Goal: Contribute content: Contribute content

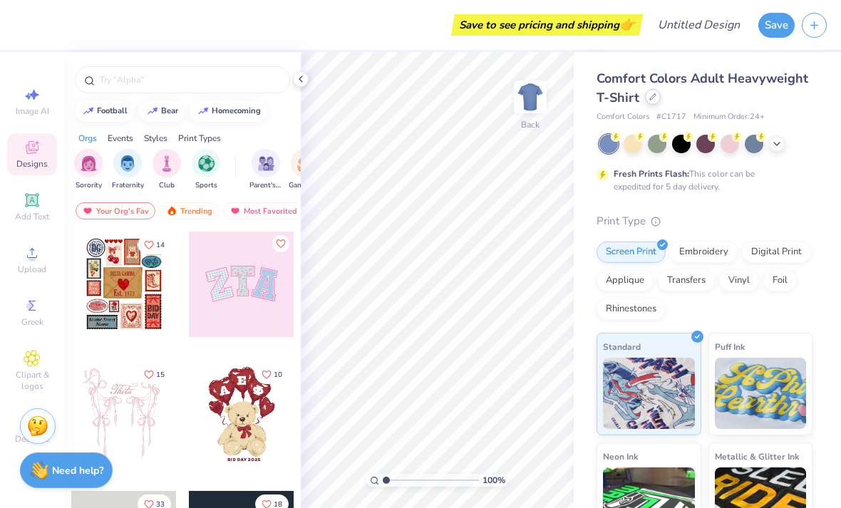
click at [649, 102] on div at bounding box center [653, 97] width 16 height 16
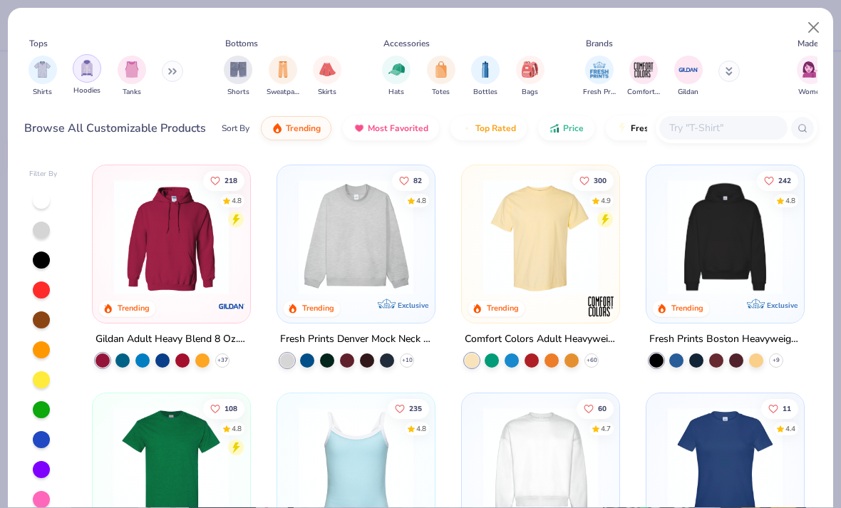
click at [136, 76] on img "filter for Tanks" at bounding box center [132, 69] width 16 height 16
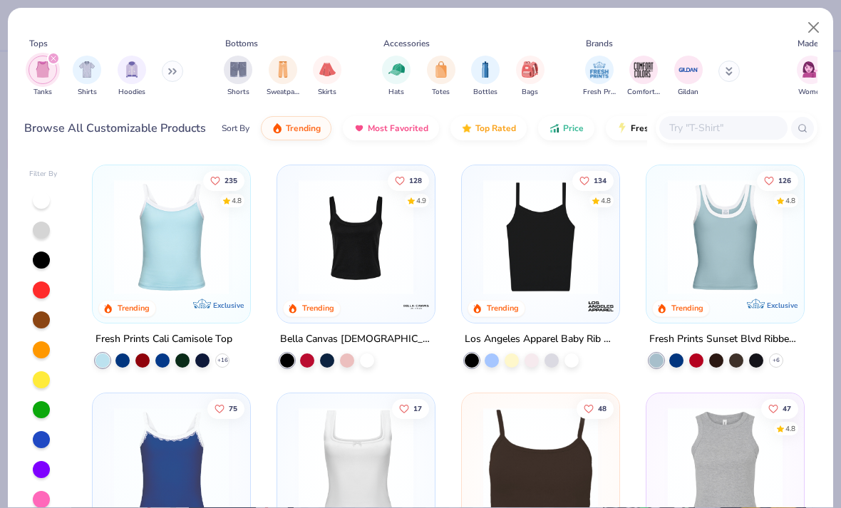
click at [556, 331] on div "Los Angeles Apparel Baby Rib Spaghetti Tank" at bounding box center [541, 340] width 152 height 18
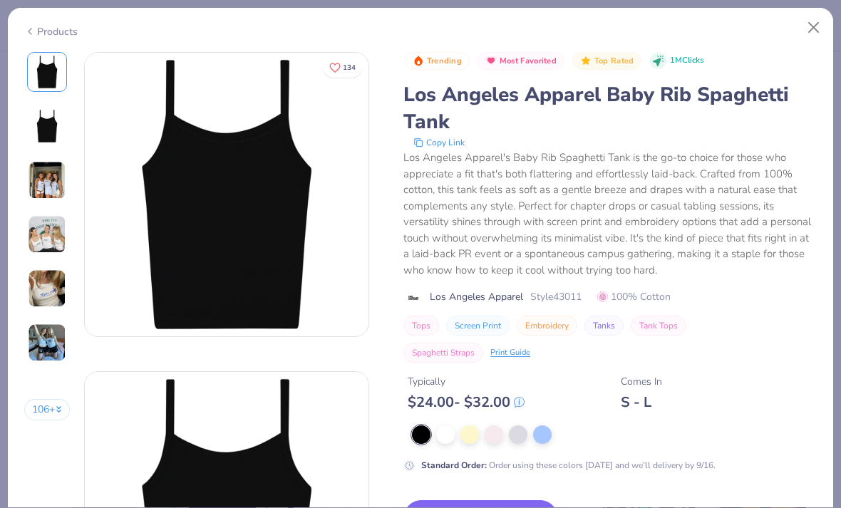
click at [569, 341] on div "Trending Most Favorited Top Rated 1M Clicks Los Angeles Apparel Baby Rib Spaghe…" at bounding box center [609, 207] width 413 height 311
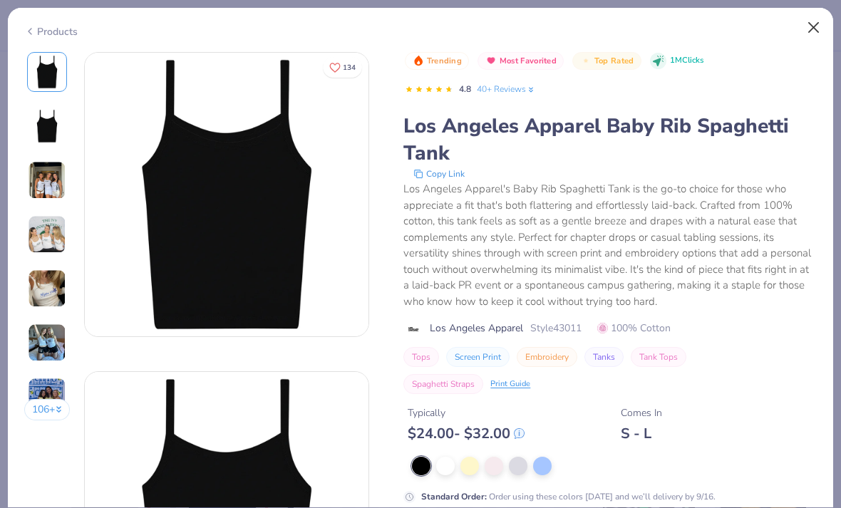
click at [807, 25] on button "Close" at bounding box center [813, 27] width 27 height 27
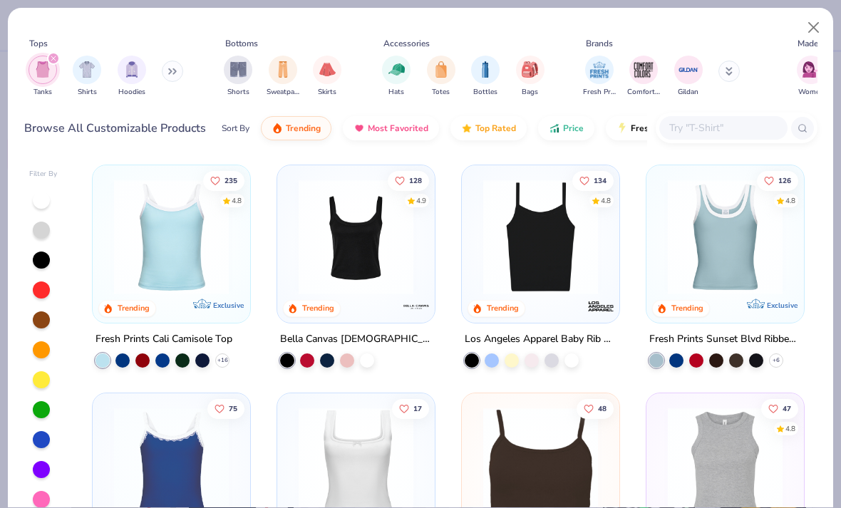
click at [355, 247] on img at bounding box center [355, 237] width 129 height 115
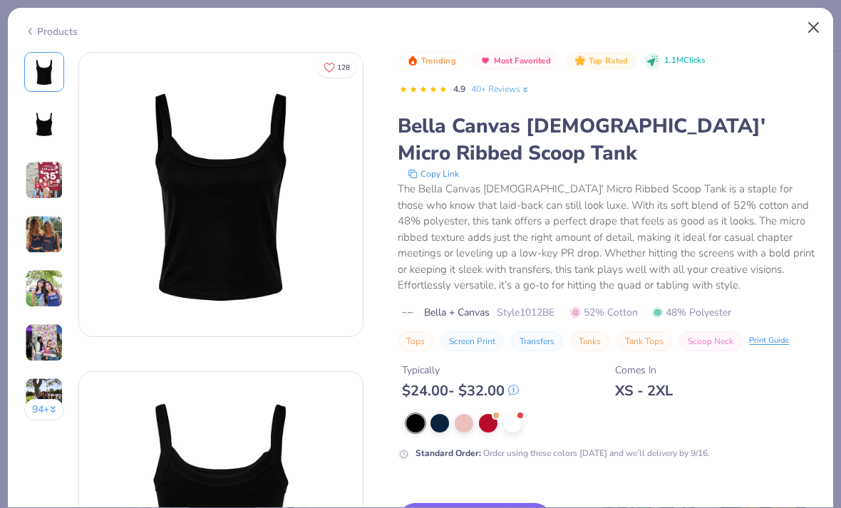
click at [818, 24] on button "Close" at bounding box center [813, 27] width 27 height 27
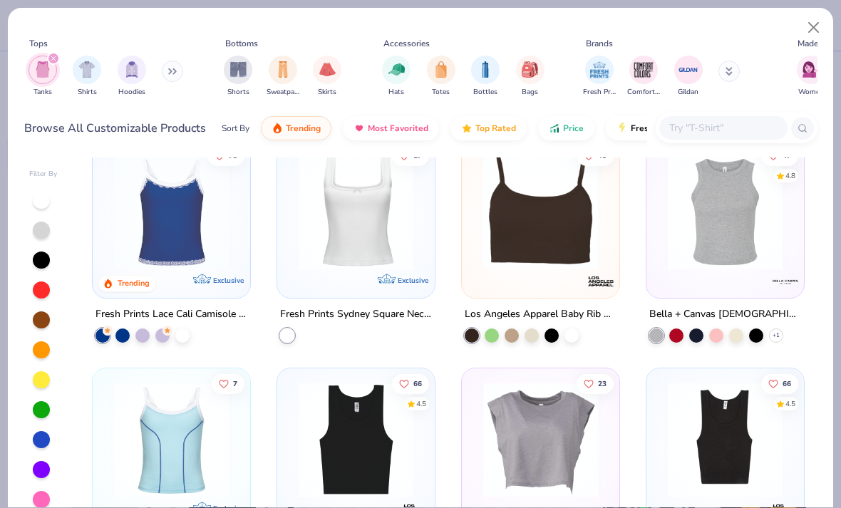
scroll to position [262, 0]
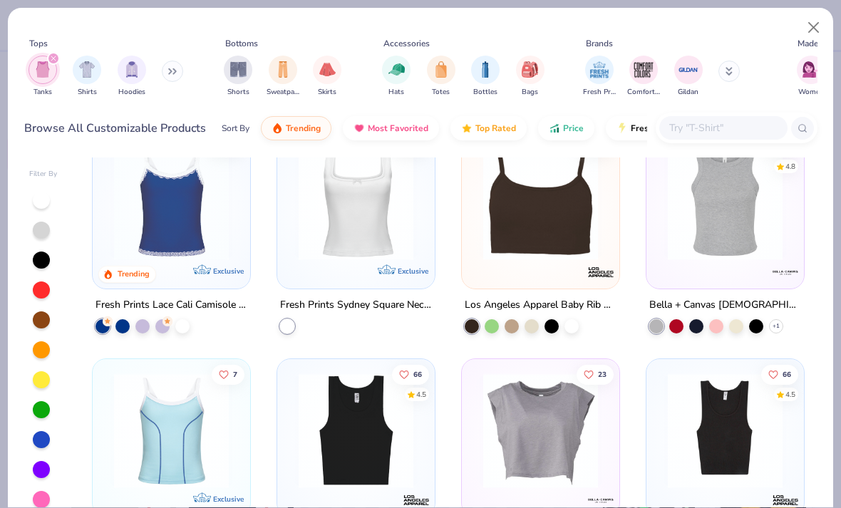
click at [375, 237] on img at bounding box center [355, 202] width 129 height 115
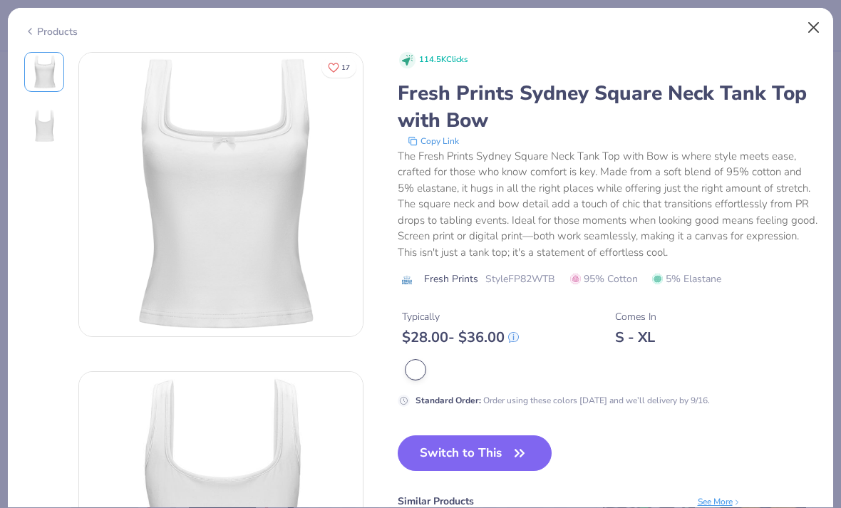
click at [809, 29] on button "Close" at bounding box center [813, 27] width 27 height 27
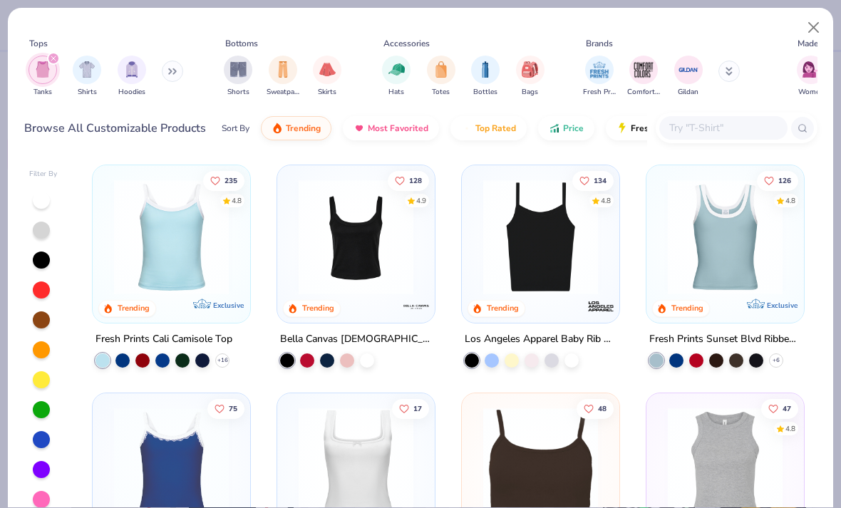
click at [174, 76] on button at bounding box center [172, 71] width 21 height 21
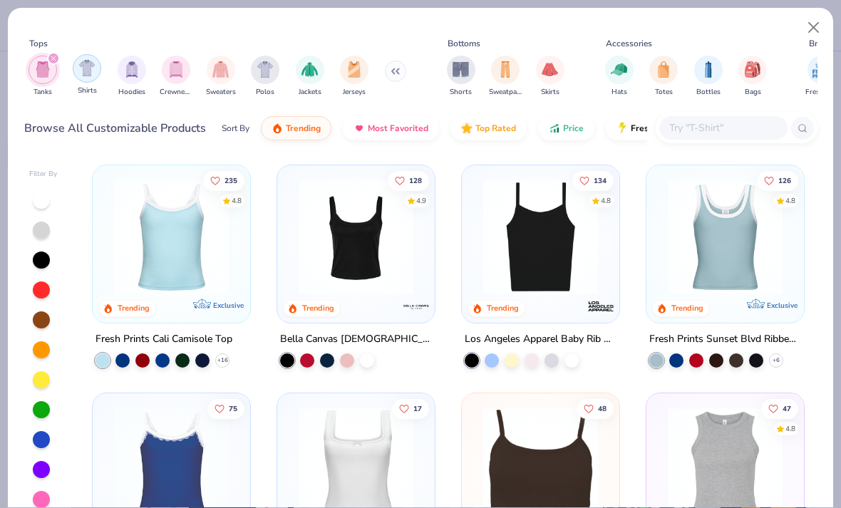
click at [89, 76] on img "filter for Shirts" at bounding box center [87, 68] width 16 height 16
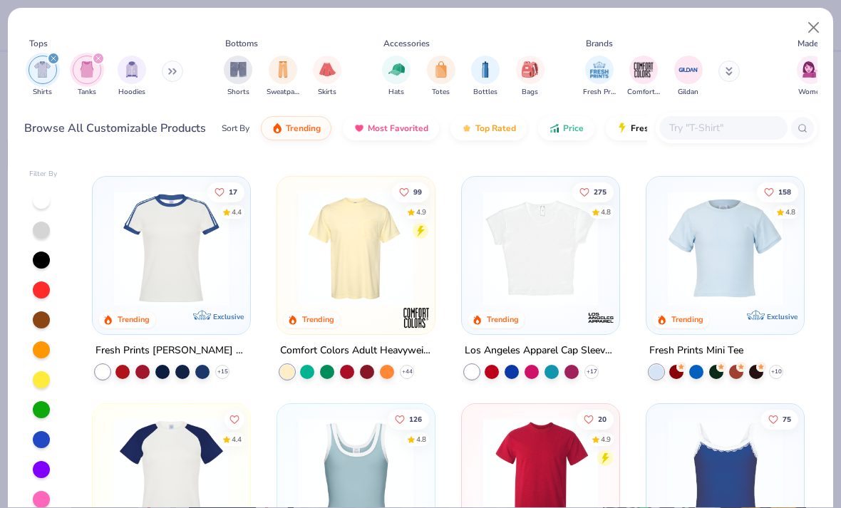
scroll to position [454, 0]
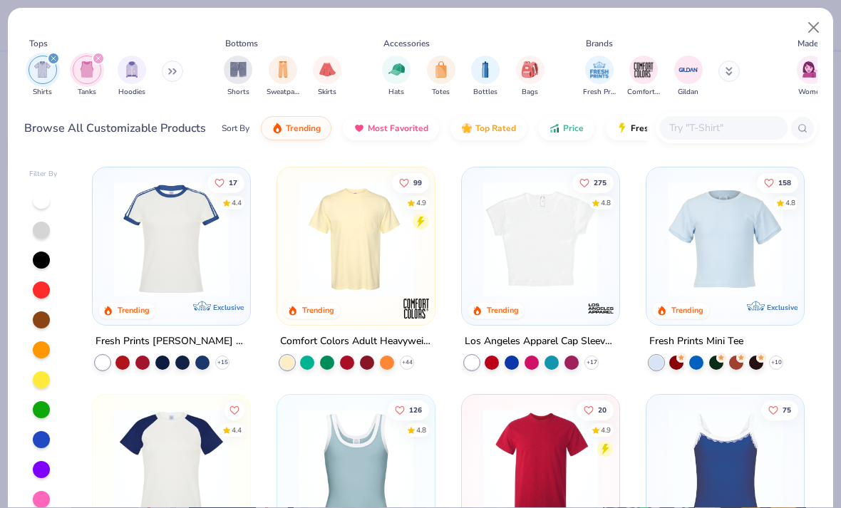
click at [581, 278] on img at bounding box center [540, 238] width 129 height 115
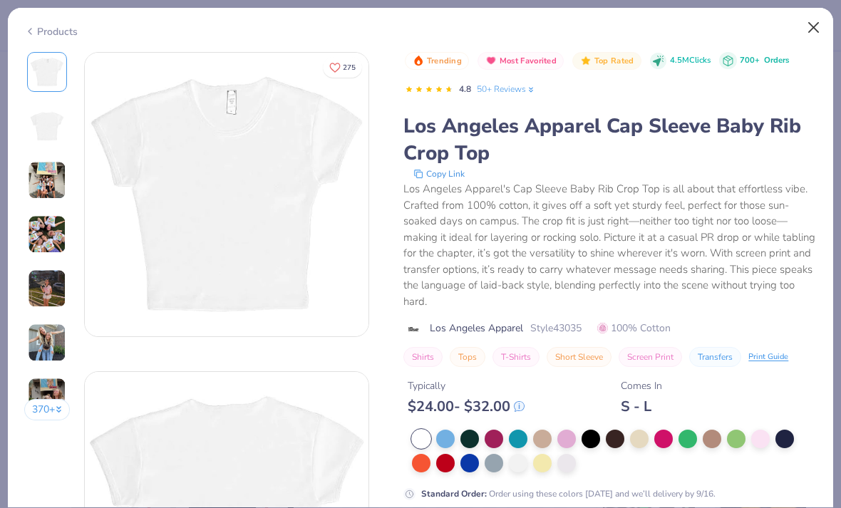
click at [809, 30] on button "Close" at bounding box center [813, 27] width 27 height 27
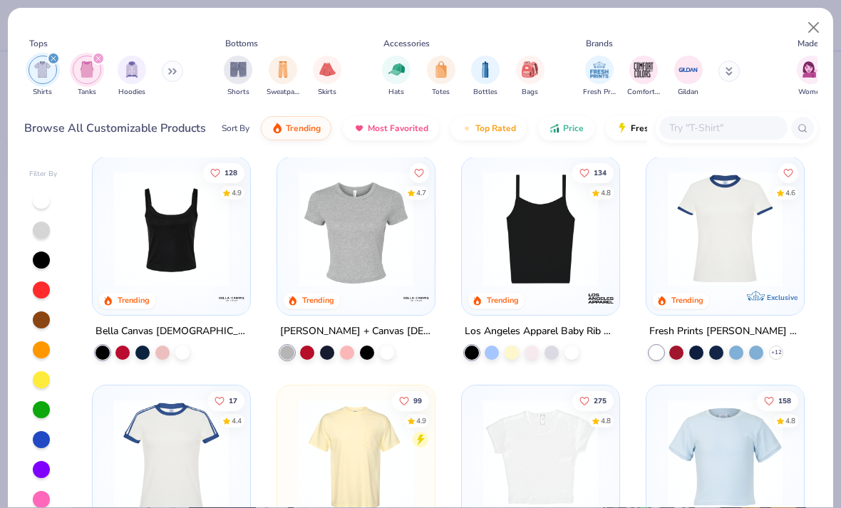
scroll to position [247, 0]
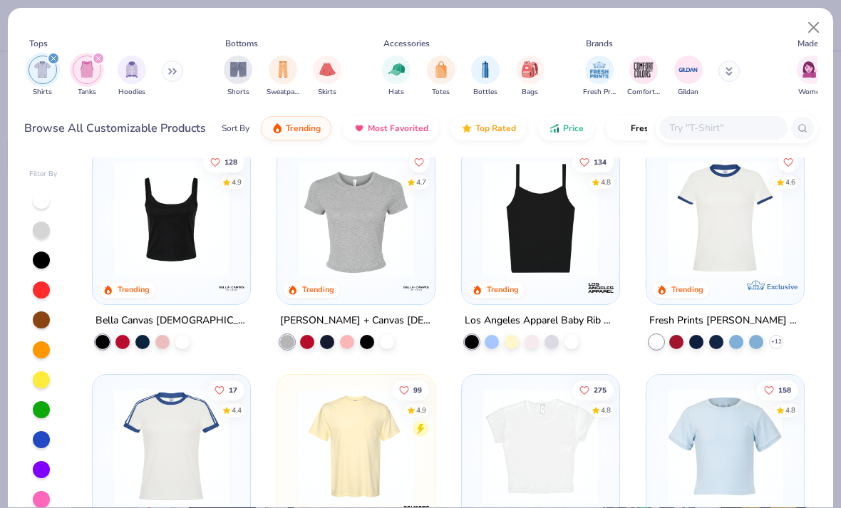
click at [544, 226] on img at bounding box center [540, 218] width 129 height 115
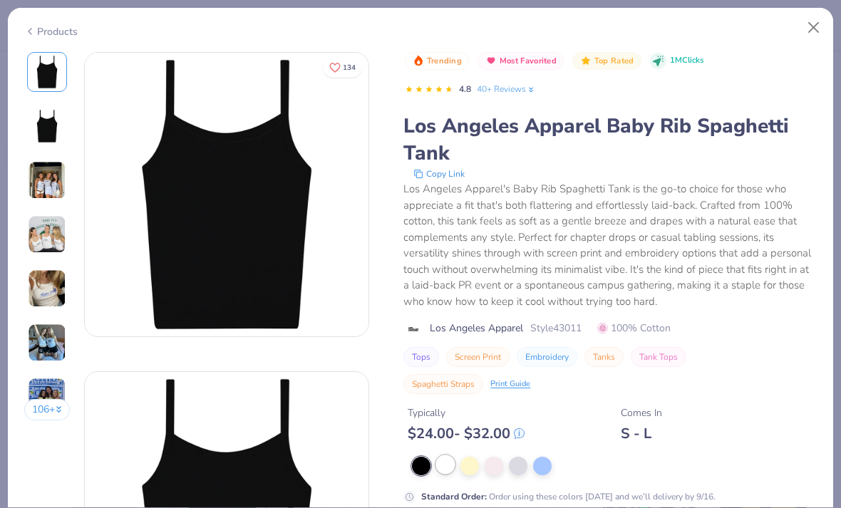
click at [446, 465] on div at bounding box center [445, 464] width 19 height 19
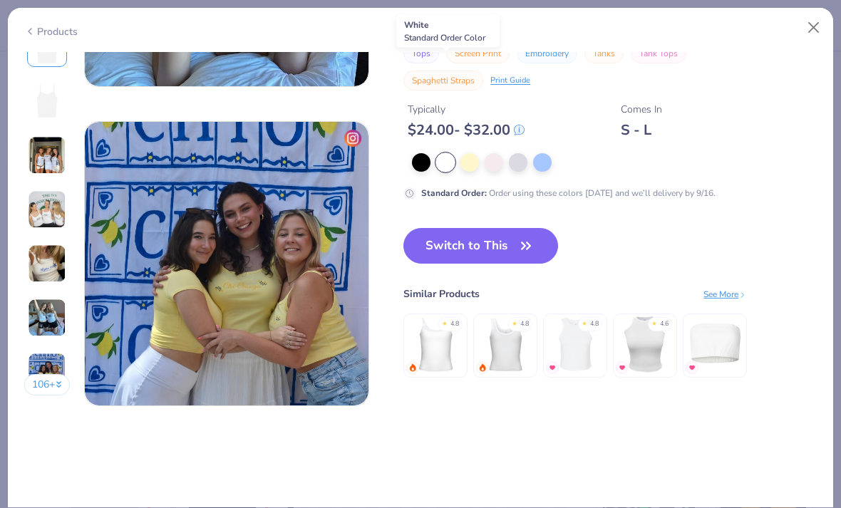
scroll to position [1766, 0]
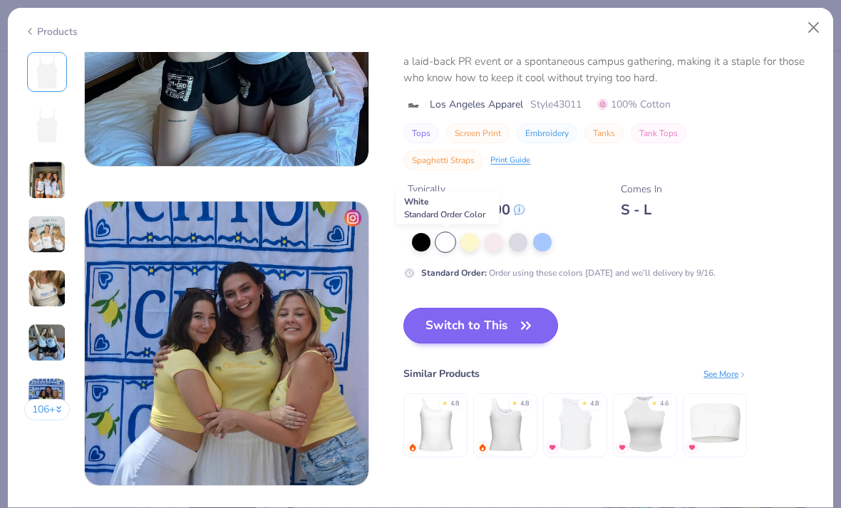
click at [532, 326] on icon "button" at bounding box center [526, 326] width 20 height 20
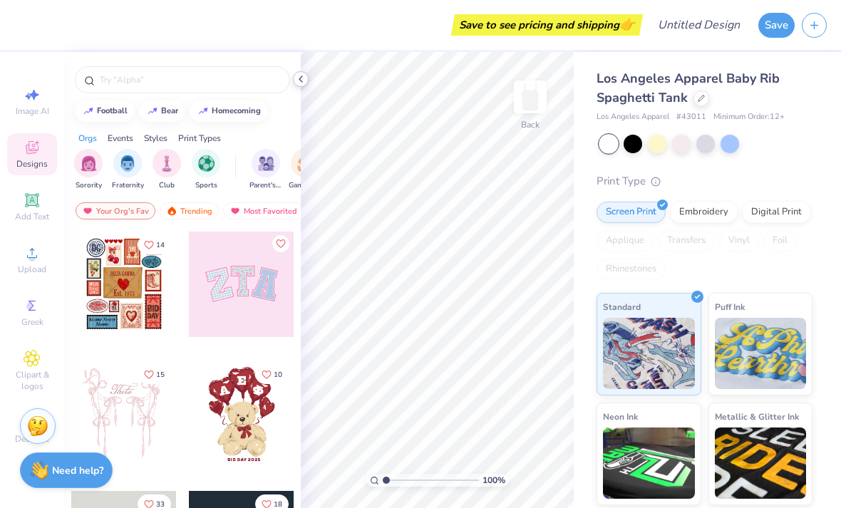
click at [298, 78] on icon at bounding box center [300, 78] width 11 height 11
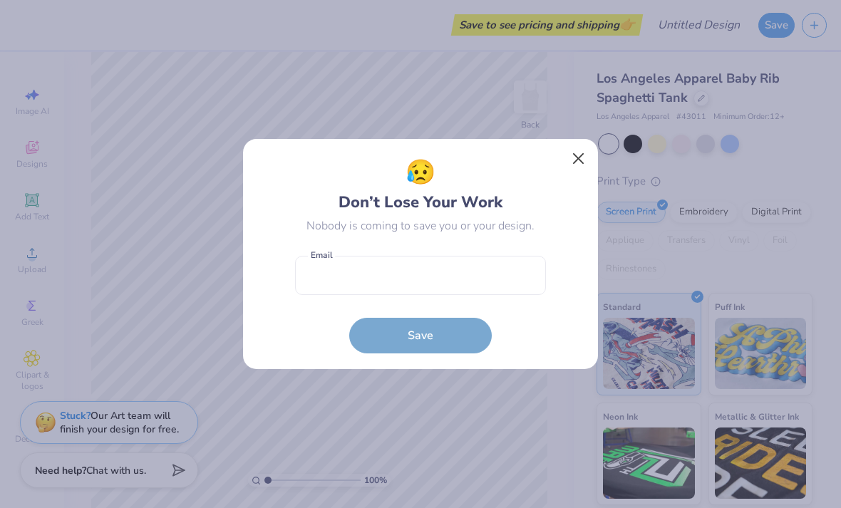
click at [570, 165] on button "Close" at bounding box center [578, 158] width 27 height 27
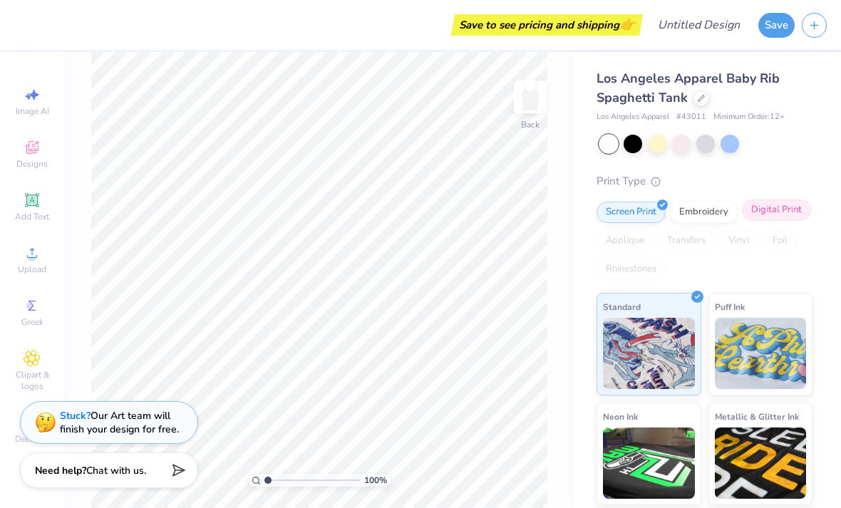
click at [779, 212] on div "Digital Print" at bounding box center [776, 210] width 69 height 21
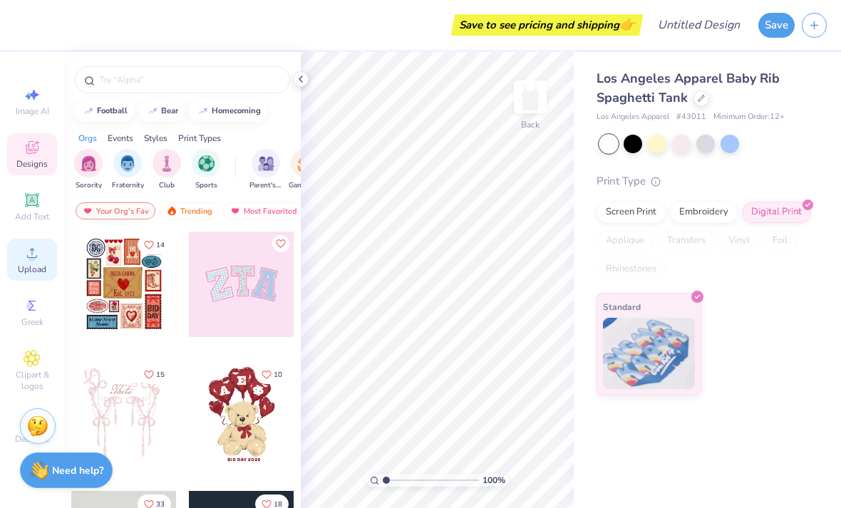
click at [29, 259] on icon at bounding box center [32, 252] width 17 height 17
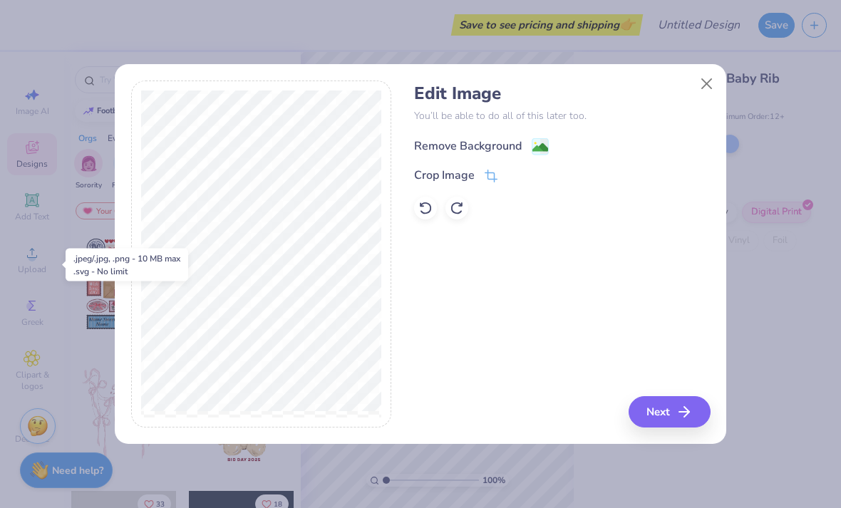
click at [498, 140] on div "Remove Background" at bounding box center [468, 146] width 108 height 17
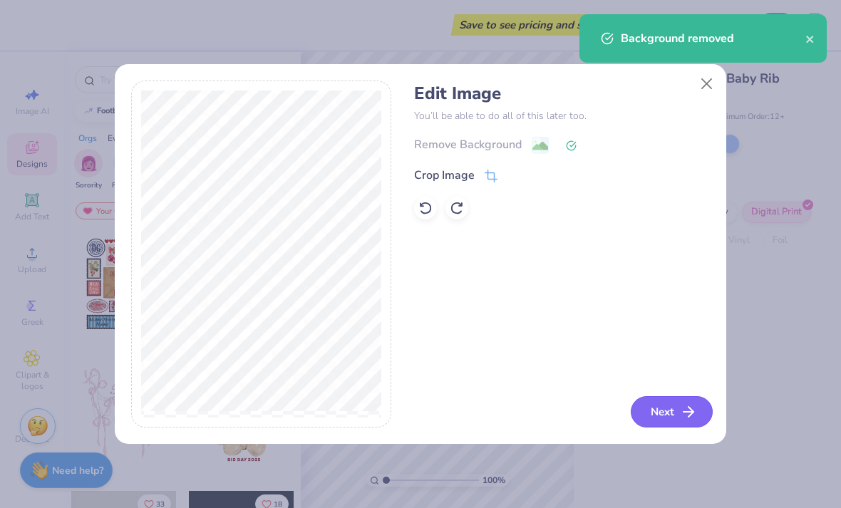
click at [680, 410] on icon "button" at bounding box center [688, 411] width 17 height 17
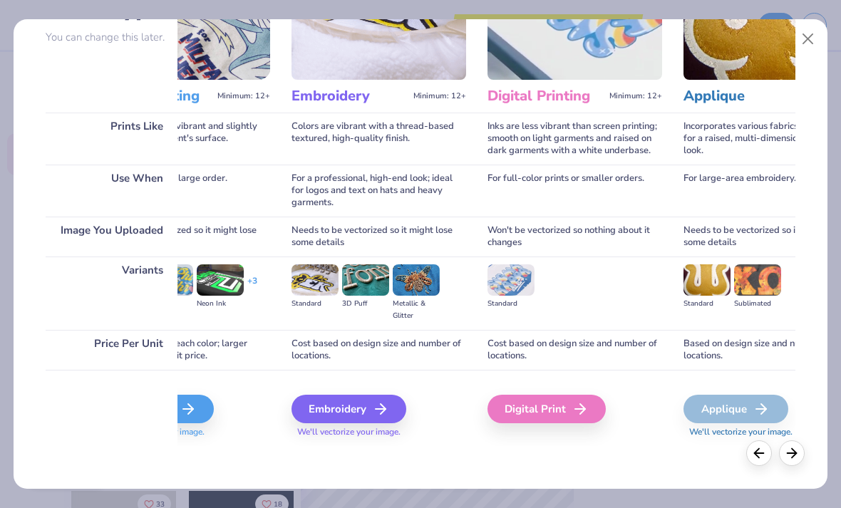
scroll to position [0, 113]
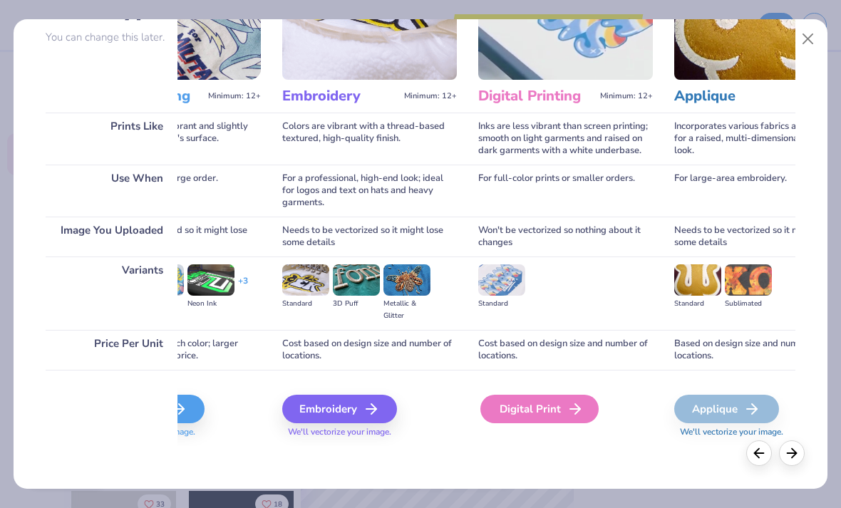
click at [544, 413] on div "Digital Print" at bounding box center [539, 409] width 118 height 29
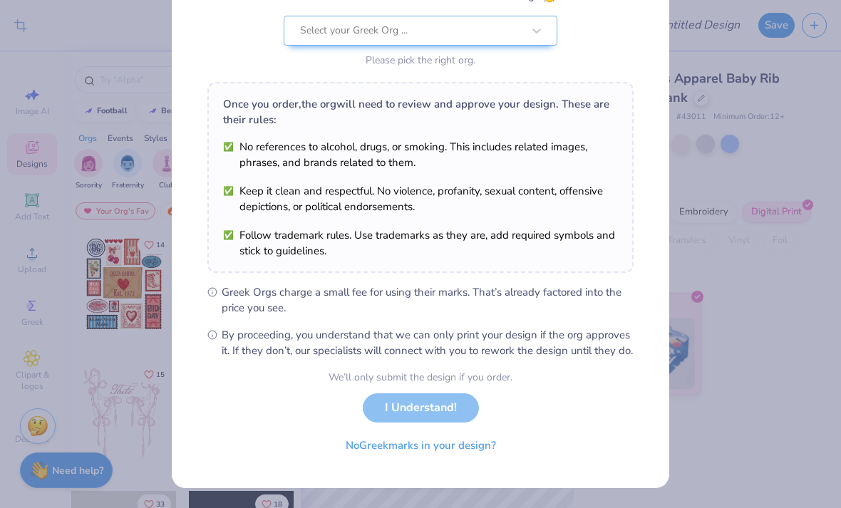
scroll to position [130, 0]
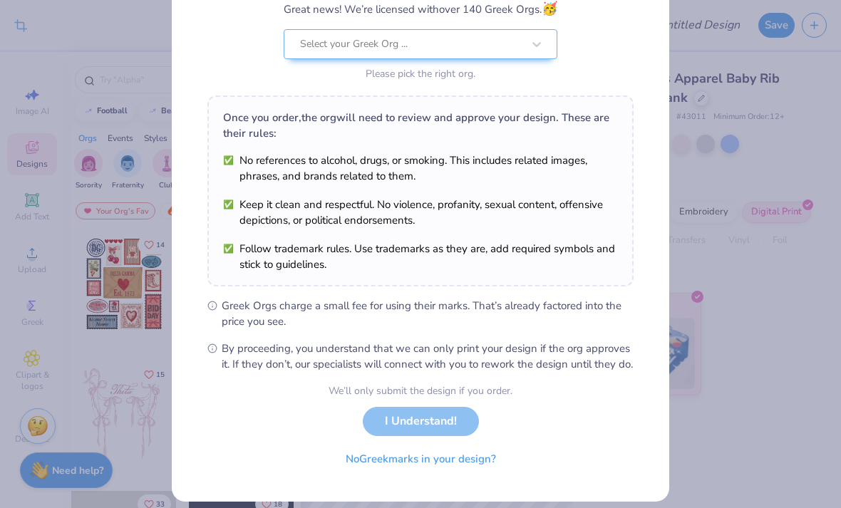
click at [518, 26] on div "Greek Marks Found Great news! We’re licensed with over 140 Greek Orgs. 🥳 Select…" at bounding box center [421, 27] width 274 height 113
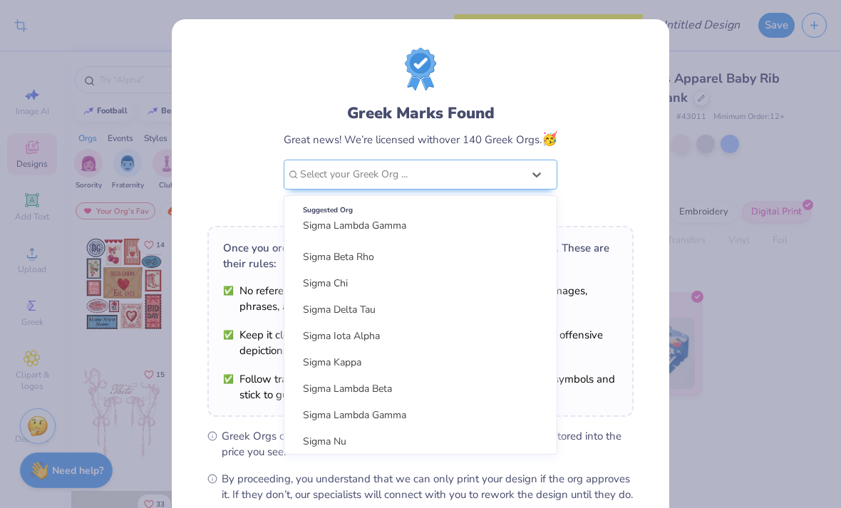
scroll to position [2849, 0]
click at [429, 420] on div "Sigma Lambda Gamma" at bounding box center [420, 415] width 261 height 24
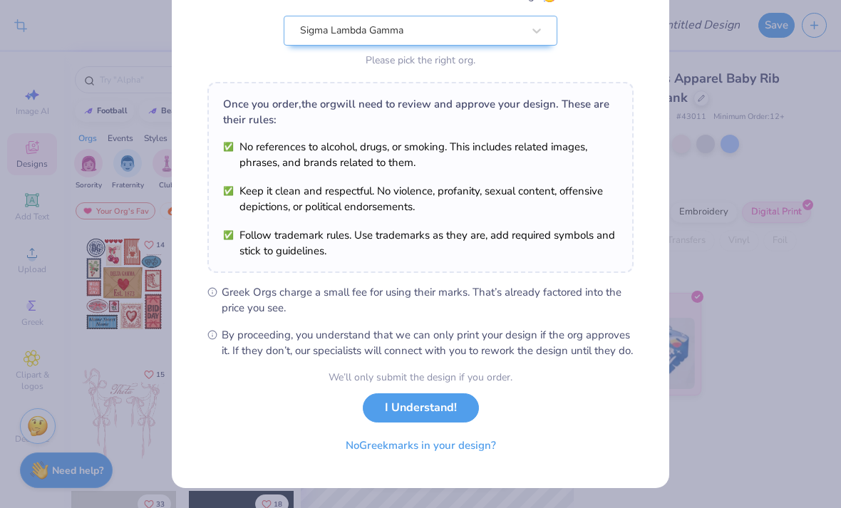
scroll to position [159, 0]
click at [442, 405] on button "I Understand!" at bounding box center [421, 404] width 116 height 29
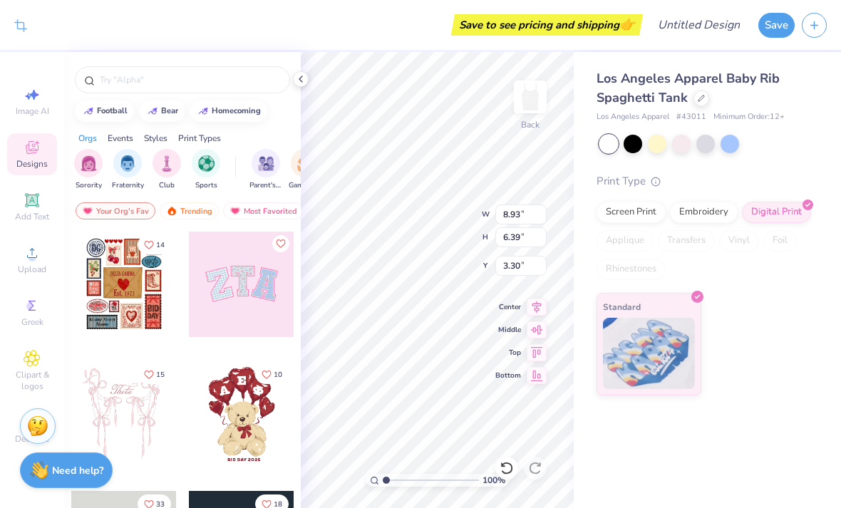
scroll to position [0, 0]
click at [298, 85] on div at bounding box center [301, 79] width 16 height 16
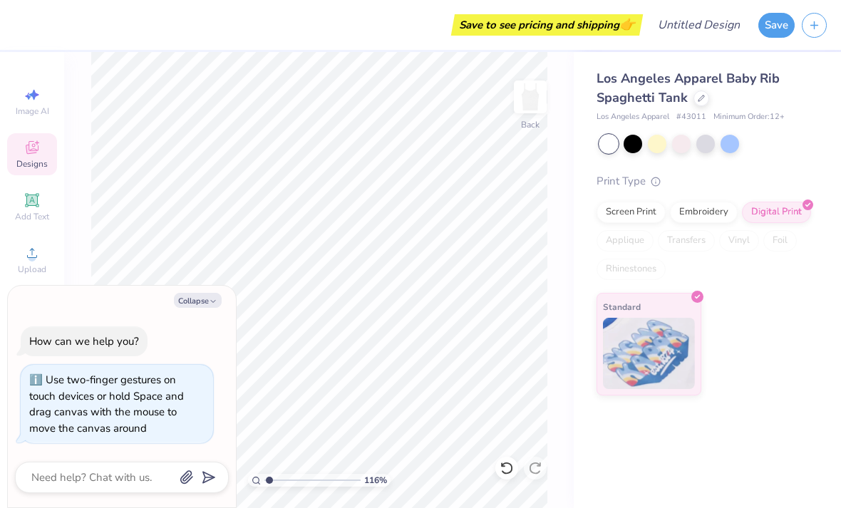
type input "1.65686742162738"
type textarea "x"
type input "2.29075855591217"
click at [217, 297] on button "Collapse" at bounding box center [198, 300] width 48 height 15
type textarea "x"
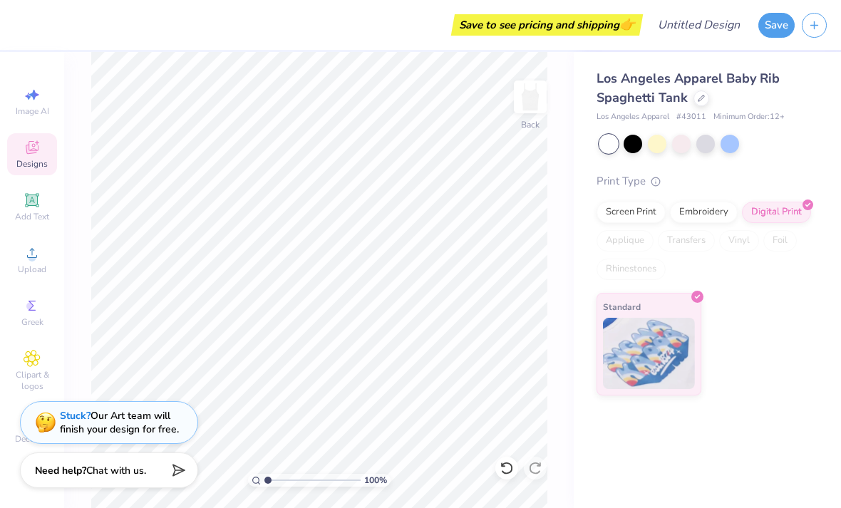
click at [750, 341] on div "Standard" at bounding box center [704, 344] width 216 height 103
type input "2.9"
click at [635, 207] on div "Screen Print" at bounding box center [630, 210] width 69 height 21
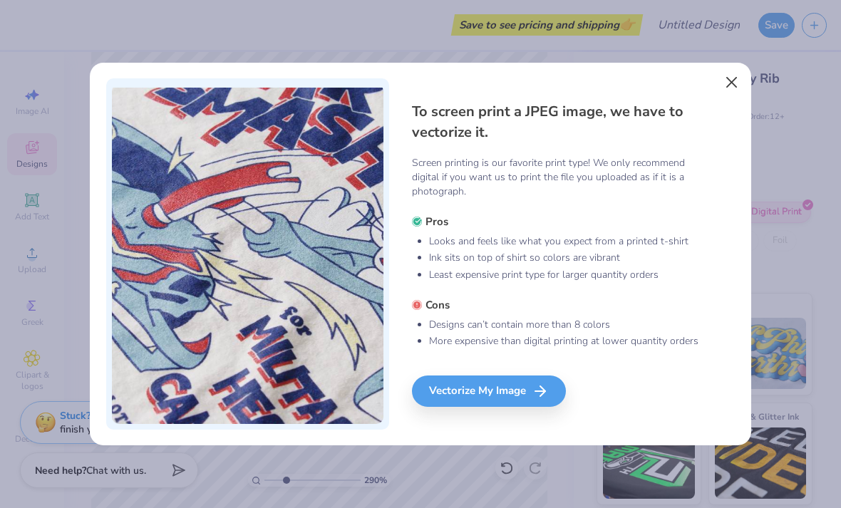
click at [731, 88] on button "Close" at bounding box center [731, 81] width 27 height 27
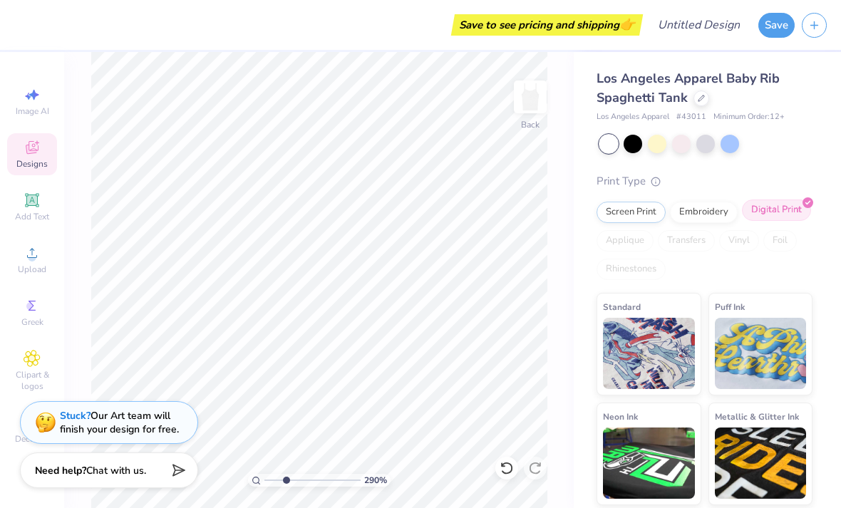
click at [781, 217] on div "Digital Print" at bounding box center [776, 210] width 69 height 21
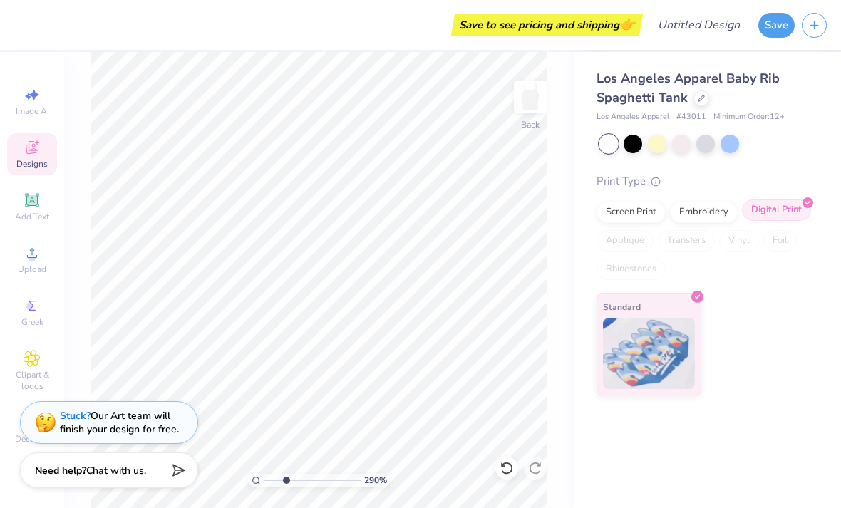
click at [789, 209] on div "Digital Print" at bounding box center [776, 210] width 69 height 21
click at [672, 345] on img at bounding box center [649, 351] width 92 height 71
click at [773, 21] on button "Save" at bounding box center [776, 23] width 36 height 25
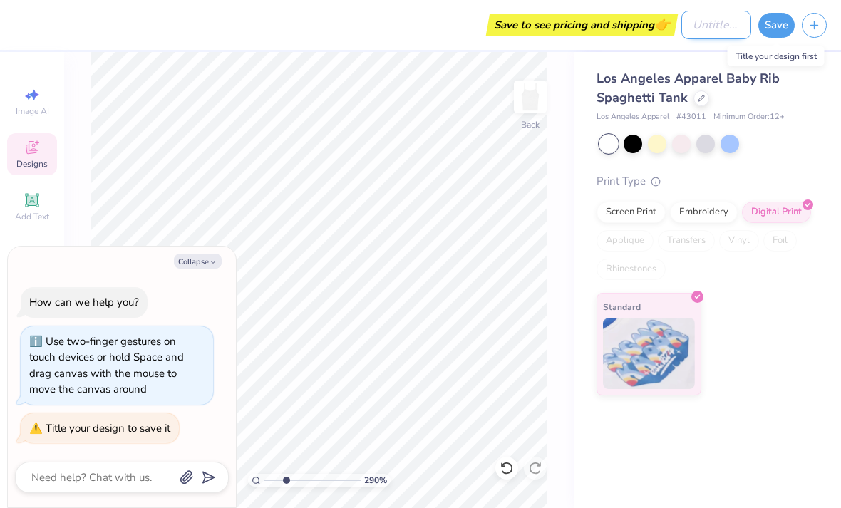
click at [699, 12] on input "Design Title" at bounding box center [716, 25] width 70 height 29
type textarea "x"
type input "s"
type textarea "x"
type input "se"
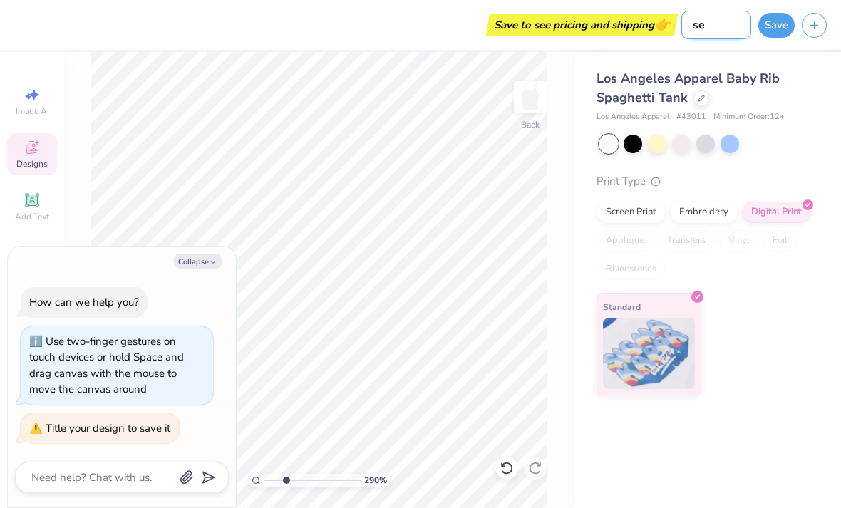
type textarea "x"
type input "sea"
type textarea "x"
type input "sea"
type textarea "x"
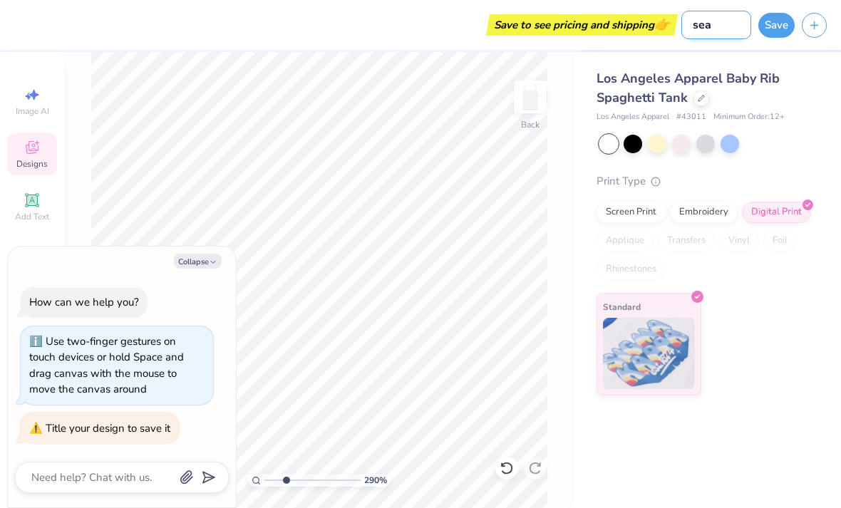
type input "sea y"
type textarea "x"
type input "sea yo"
type textarea "x"
type input "sea you"
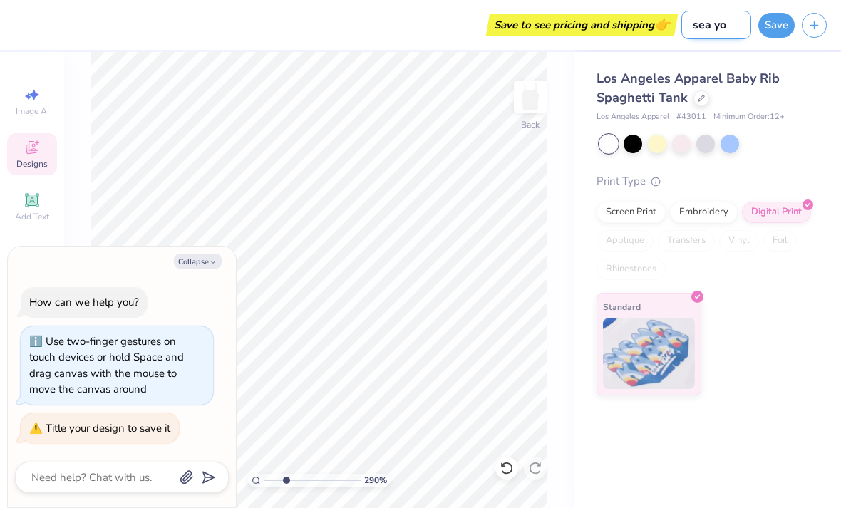
type textarea "x"
type input "sea you"
type textarea "x"
type input "sea you i"
type textarea "x"
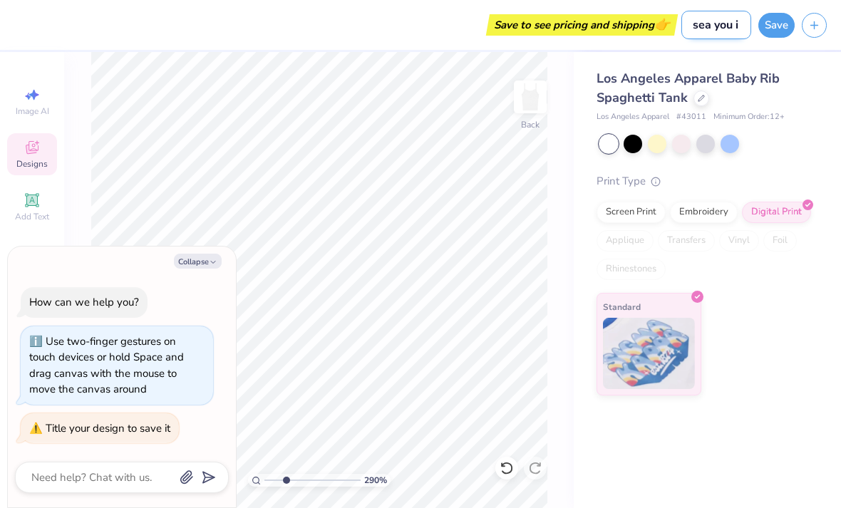
type input "sea you in"
type textarea "x"
type input "sea you in"
click at [768, 35] on button "Save" at bounding box center [776, 23] width 36 height 25
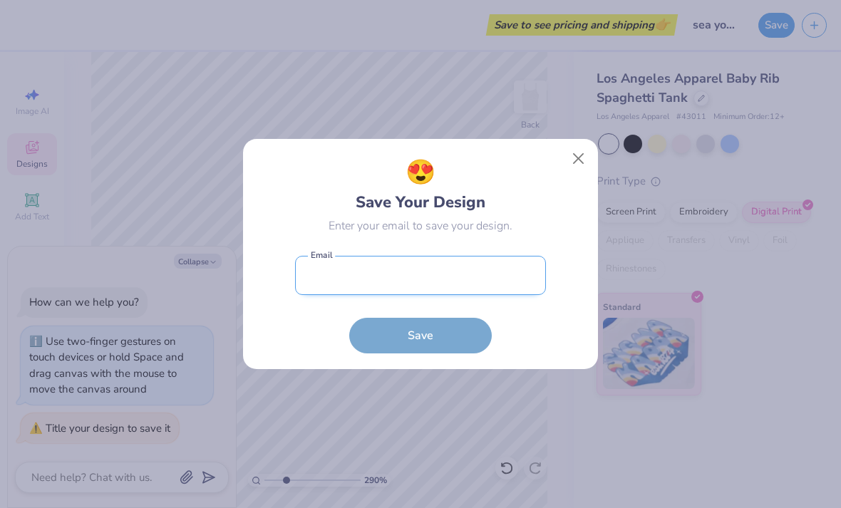
click at [475, 272] on input "email" at bounding box center [420, 275] width 251 height 39
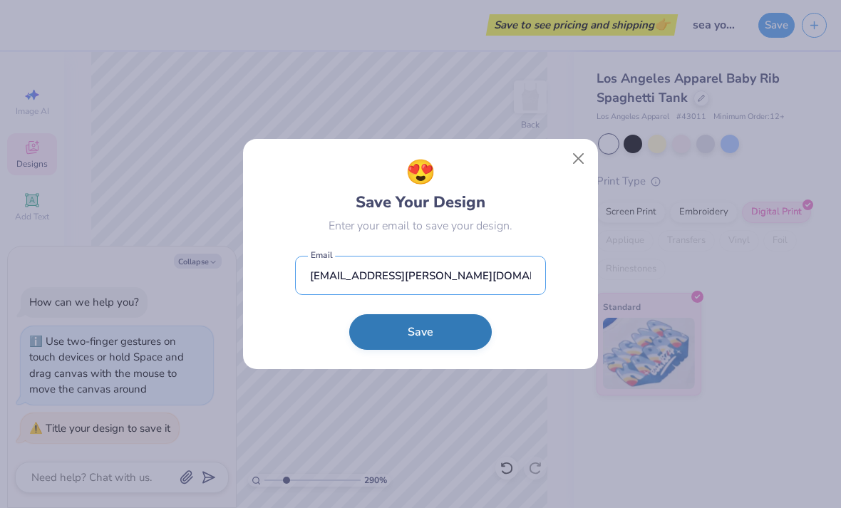
type input "[EMAIL_ADDRESS][PERSON_NAME][DOMAIN_NAME]"
click at [455, 328] on button "Save" at bounding box center [420, 332] width 143 height 36
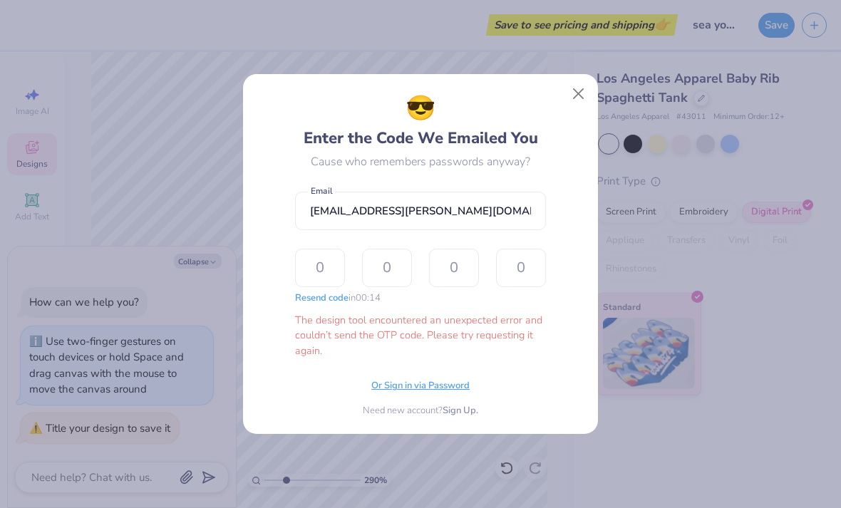
click at [447, 393] on div "Or Sign in via Password" at bounding box center [420, 388] width 98 height 14
click at [584, 93] on button "Close" at bounding box center [578, 94] width 27 height 27
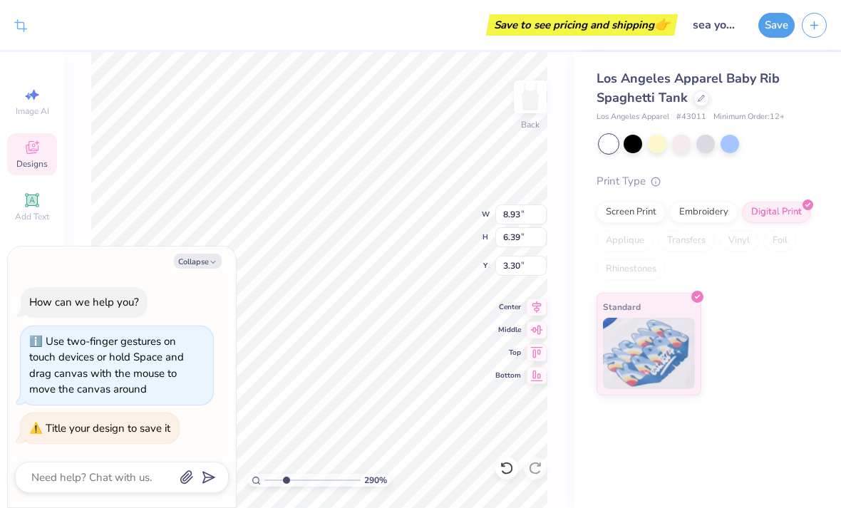
type textarea "x"
click at [765, 33] on button "Save" at bounding box center [776, 23] width 36 height 25
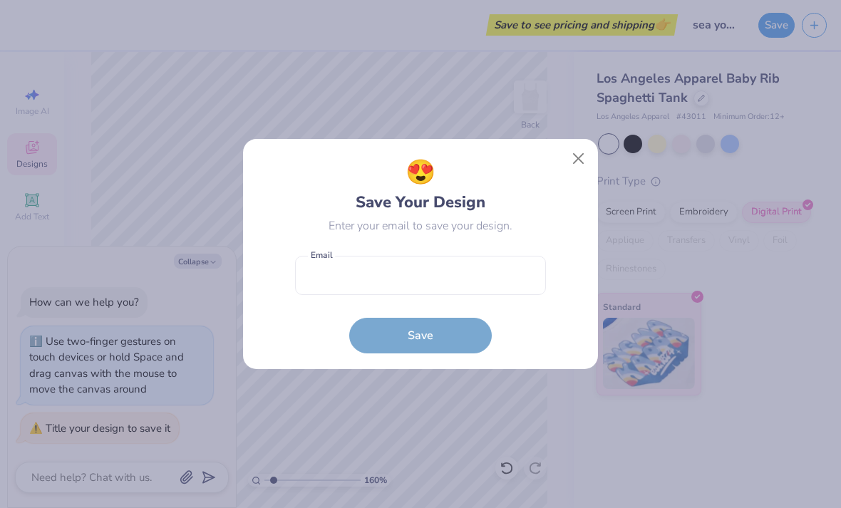
click at [567, 178] on div "😍 Save Your Design Enter your email to save your design. Email is a required fi…" at bounding box center [420, 254] width 323 height 199
click at [581, 164] on button "Close" at bounding box center [578, 158] width 27 height 27
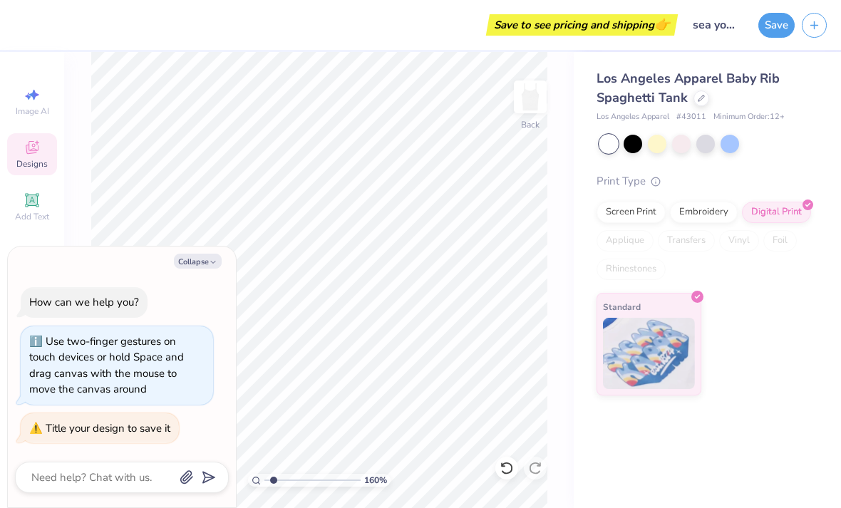
click at [772, 51] on div "Save to see pricing and shipping 👉 Design Title sea you in Save Image AI Design…" at bounding box center [420, 254] width 841 height 508
click at [771, 47] on div "Save" at bounding box center [799, 25] width 83 height 50
click at [771, 39] on div "Save" at bounding box center [799, 25] width 83 height 50
click at [772, 28] on button "Save" at bounding box center [776, 23] width 36 height 25
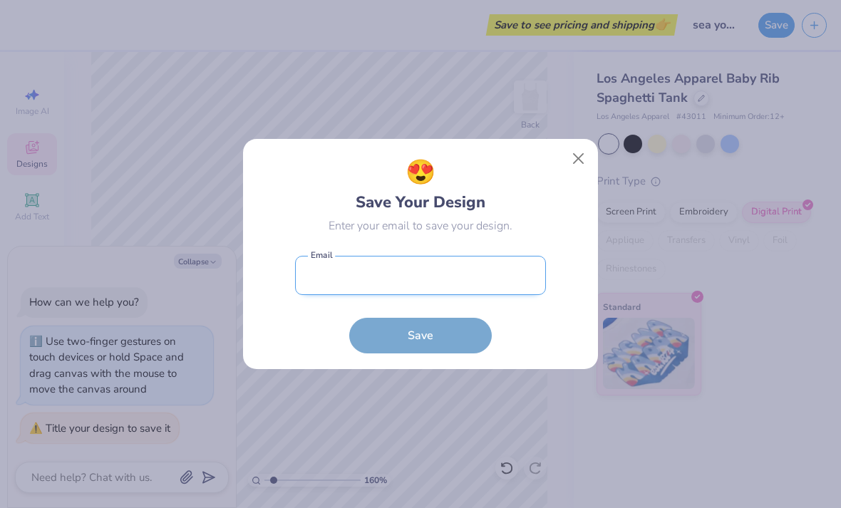
click at [377, 274] on input "email" at bounding box center [420, 275] width 251 height 39
click at [574, 159] on button "Close" at bounding box center [578, 158] width 27 height 27
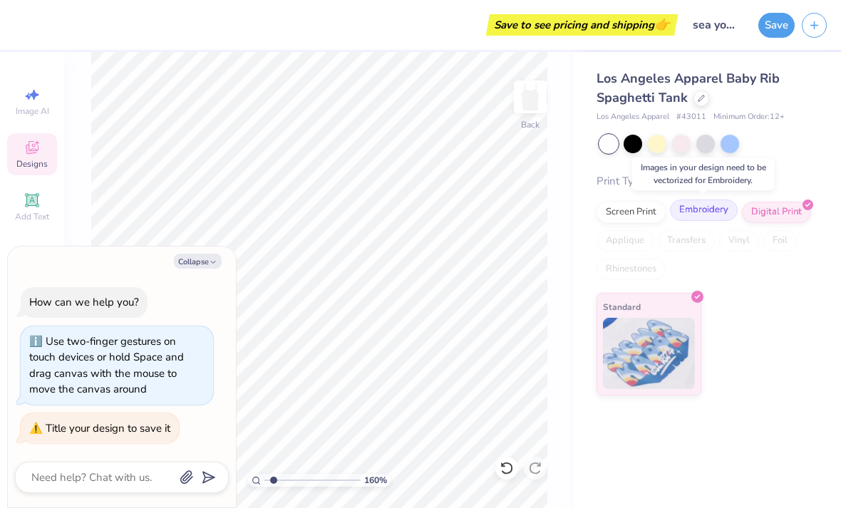
click at [683, 217] on div "Embroidery" at bounding box center [704, 210] width 68 height 21
type input "1.60300183694868"
type textarea "x"
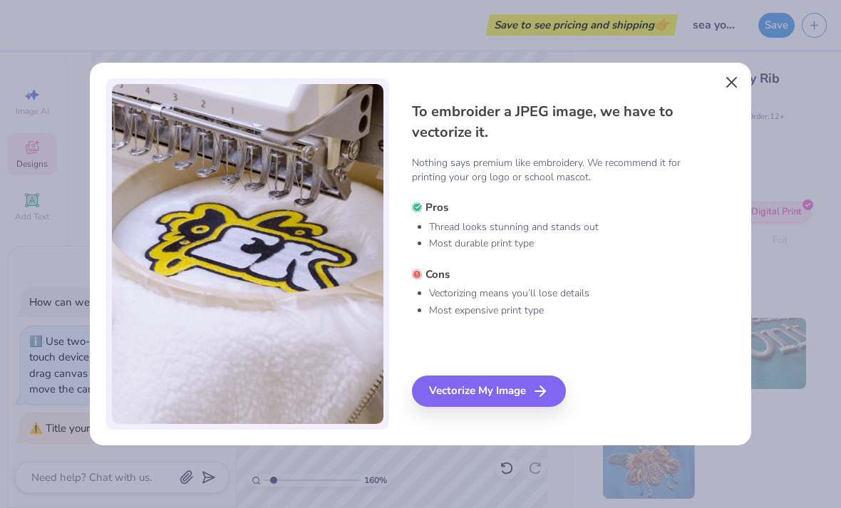
click at [737, 76] on button "Close" at bounding box center [731, 81] width 27 height 27
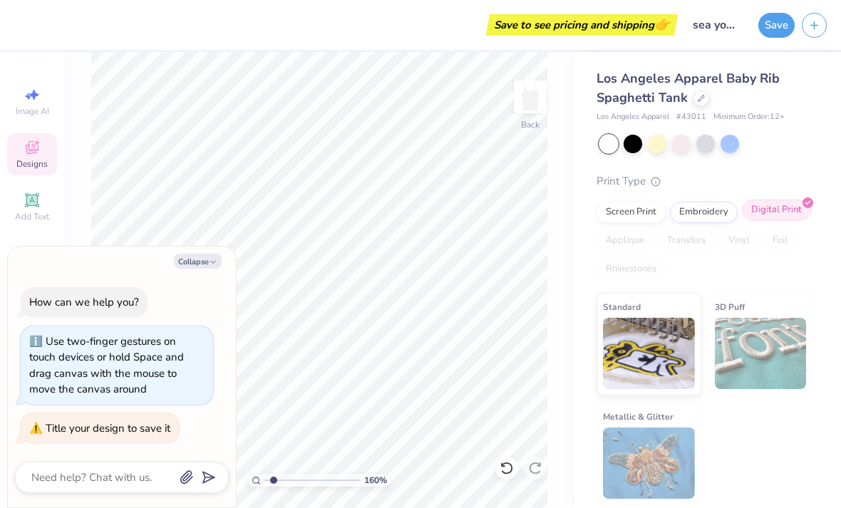
click at [760, 214] on div "Digital Print" at bounding box center [776, 210] width 69 height 21
type input "1.60300183694868"
type textarea "x"
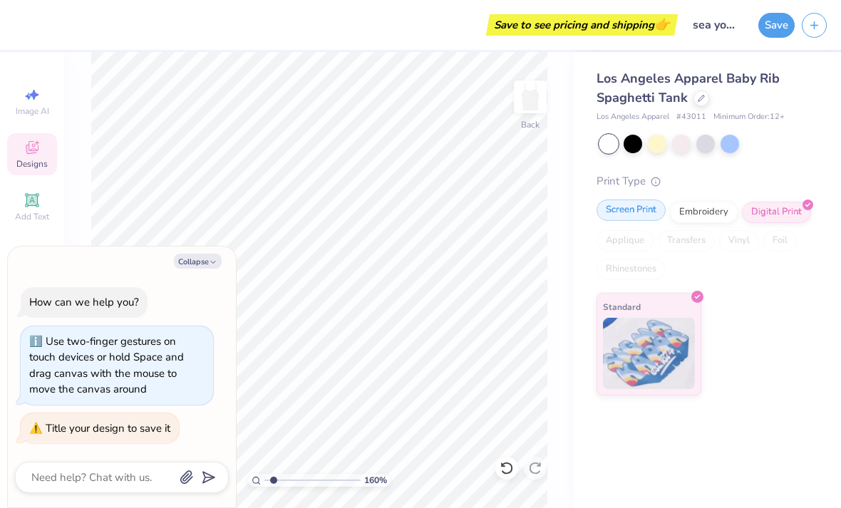
click at [641, 219] on div "Screen Print" at bounding box center [630, 210] width 69 height 21
type input "1.60300183694868"
type textarea "x"
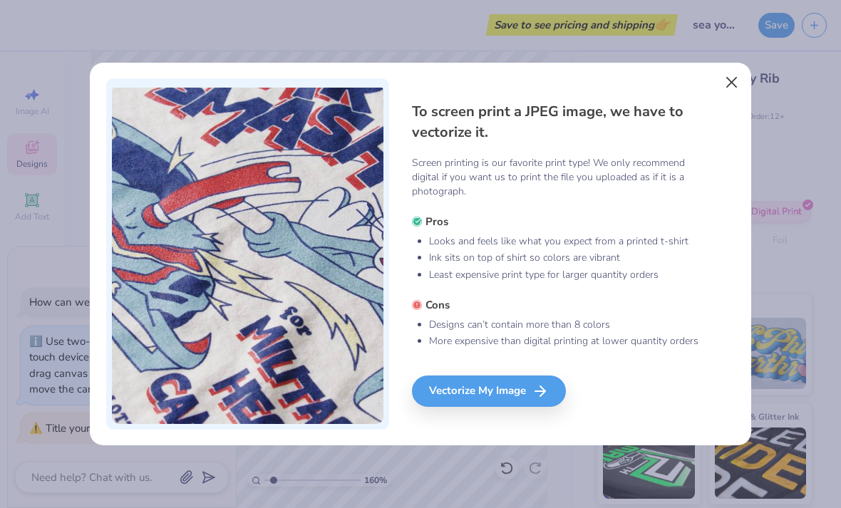
click at [731, 88] on button "Close" at bounding box center [731, 81] width 27 height 27
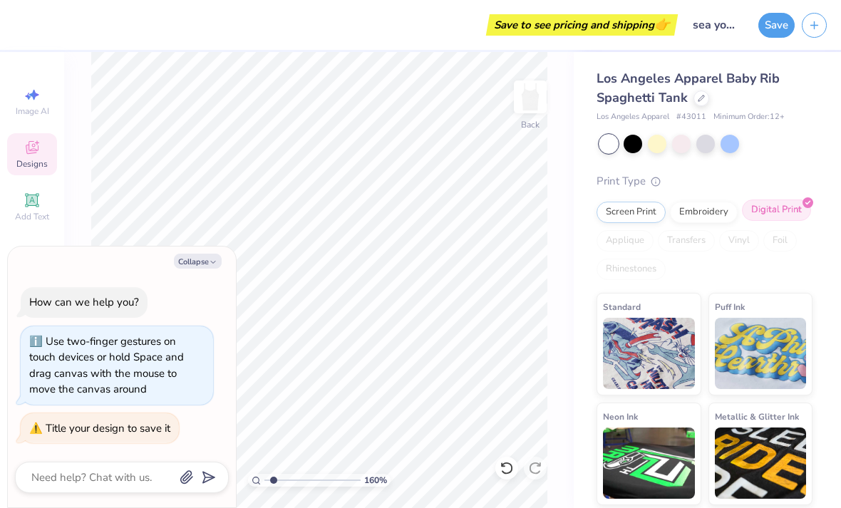
type input "1.60300183694868"
type textarea "x"
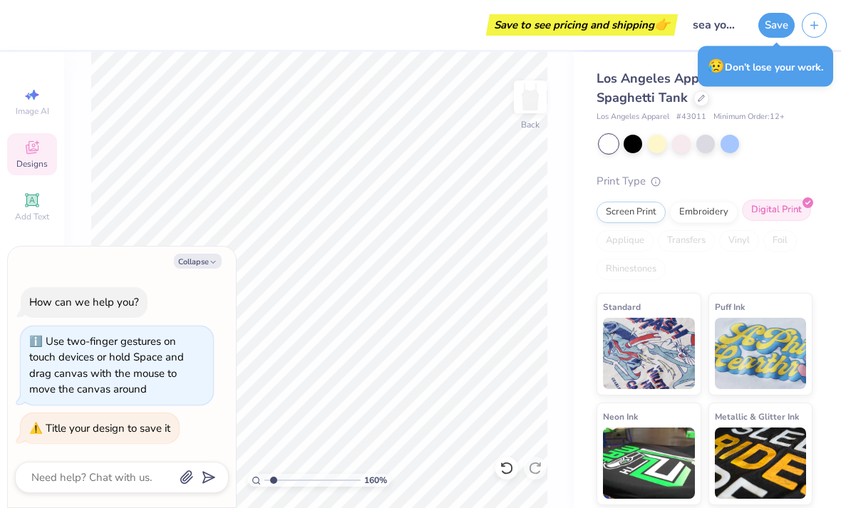
type input "1.60300183694868"
type textarea "x"
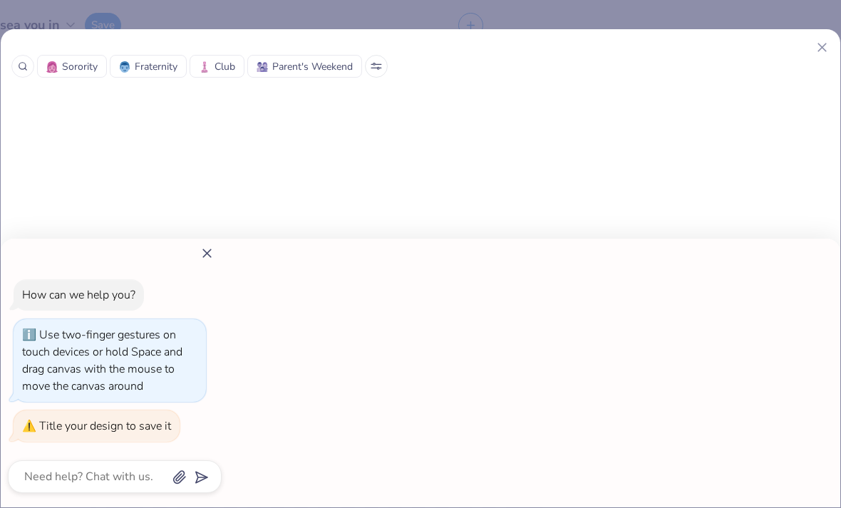
type input "1.60300183694868"
type textarea "x"
type input "1"
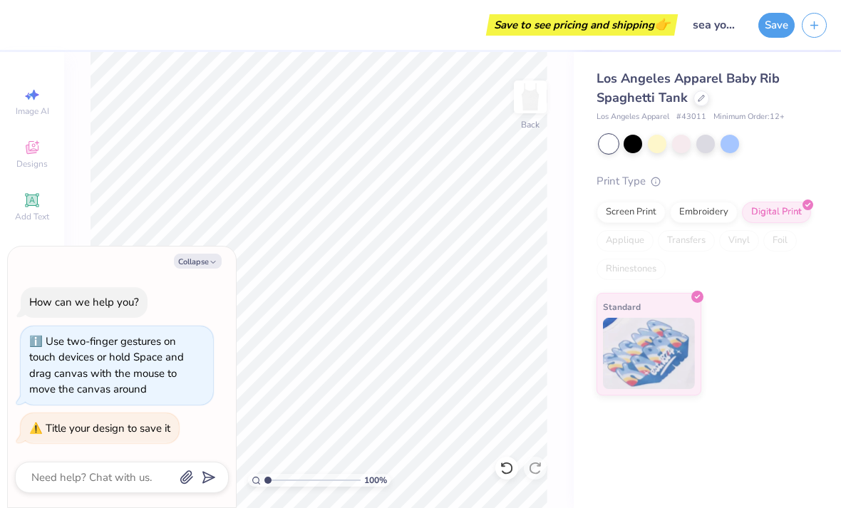
type textarea "x"
